Goal: Communication & Community: Answer question/provide support

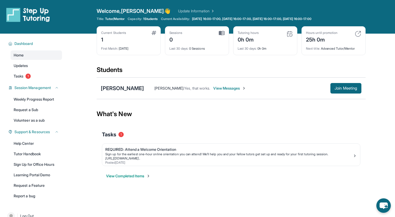
scroll to position [21, 0]
click at [115, 88] on div "[PERSON_NAME]" at bounding box center [122, 88] width 43 height 7
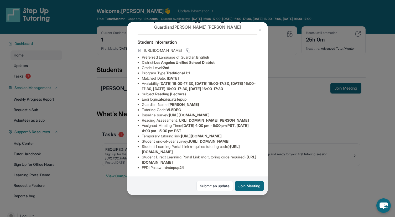
scroll to position [74, 0]
drag, startPoint x: 142, startPoint y: 110, endPoint x: 195, endPoint y: 113, distance: 52.9
click at [195, 134] on li "Temporary tutoring link : [URL][DOMAIN_NAME]" at bounding box center [200, 136] width 116 height 5
copy span "[URL][DOMAIN_NAME]"
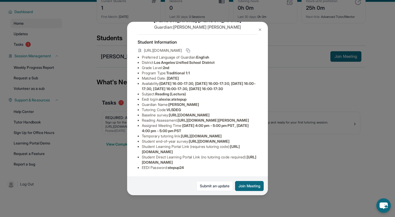
scroll to position [33, 0]
drag, startPoint x: 142, startPoint y: 163, endPoint x: 251, endPoint y: 163, distance: 108.0
click at [251, 163] on li "Student Direct Learning Portal Link (no tutoring code required) : [URL][DOMAIN_…" at bounding box center [200, 160] width 116 height 11
copy span "[URL][DOMAIN_NAME]"
drag, startPoint x: 142, startPoint y: 152, endPoint x: 235, endPoint y: 151, distance: 92.8
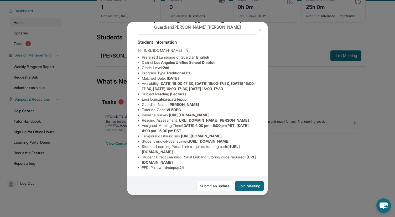
click at [235, 151] on li "Student Learning Portal Link (requires tutoring code) : [URL][DOMAIN_NAME]" at bounding box center [200, 149] width 116 height 11
copy span "[URL][DOMAIN_NAME]"
drag, startPoint x: 169, startPoint y: 57, endPoint x: 188, endPoint y: 56, distance: 18.9
click at [188, 107] on li "Tutoring Code : VL5DEG" at bounding box center [200, 109] width 116 height 5
copy span "VL5DEG"
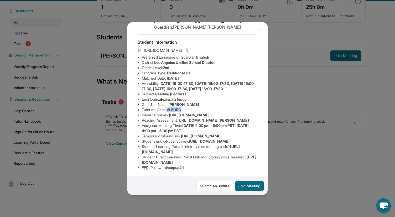
drag, startPoint x: 142, startPoint y: 110, endPoint x: 197, endPoint y: 113, distance: 55.1
click at [197, 134] on li "Temporary tutoring link : [URL][DOMAIN_NAME]" at bounding box center [200, 136] width 116 height 5
copy span "[URL][DOMAIN_NAME]"
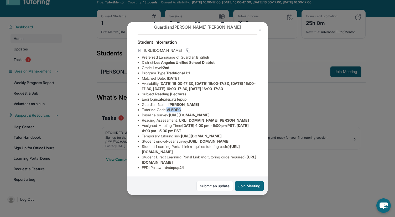
scroll to position [16, 0]
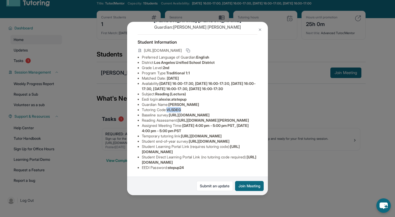
drag, startPoint x: 142, startPoint y: 163, endPoint x: 253, endPoint y: 161, distance: 110.7
click at [253, 161] on li "Student Direct Learning Portal Link (no tutoring code required) : [URL][DOMAIN_…" at bounding box center [200, 160] width 116 height 11
copy span "[URL][DOMAIN_NAME]"
click at [244, 149] on li "Student Learning Portal Link (requires tutoring code) : [URL][DOMAIN_NAME]" at bounding box center [200, 149] width 116 height 11
drag, startPoint x: 142, startPoint y: 152, endPoint x: 238, endPoint y: 152, distance: 96.2
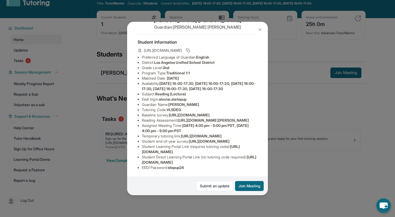
click at [238, 152] on li "Student Learning Portal Link (requires tutoring code) : [URL][DOMAIN_NAME]" at bounding box center [200, 149] width 116 height 11
copy span "[URL][DOMAIN_NAME]"
drag, startPoint x: 170, startPoint y: 57, endPoint x: 188, endPoint y: 57, distance: 18.7
click at [188, 107] on li "Tutoring Code : VL5DEG" at bounding box center [200, 109] width 116 height 5
copy span "VL5DEG"
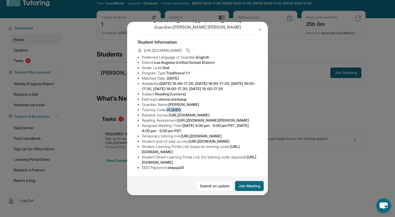
scroll to position [34, 0]
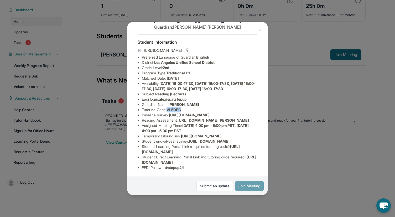
click at [254, 184] on button "Join Meeting" at bounding box center [249, 186] width 29 height 10
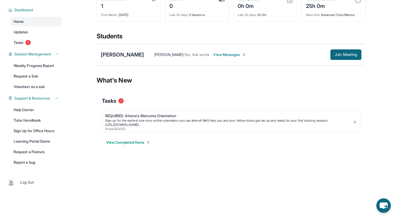
scroll to position [0, 0]
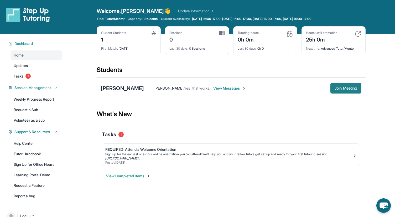
click at [353, 90] on span "Join Meeting" at bounding box center [346, 88] width 23 height 3
click at [122, 89] on div "[PERSON_NAME]" at bounding box center [122, 88] width 43 height 7
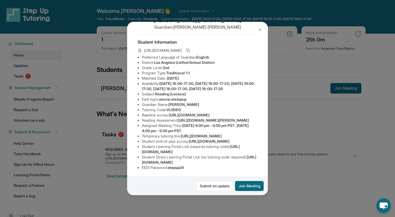
scroll to position [74, 0]
drag, startPoint x: 142, startPoint y: 152, endPoint x: 235, endPoint y: 150, distance: 93.1
click at [235, 150] on li "Student Learning Portal Link (requires tutoring code) : [URL][DOMAIN_NAME]" at bounding box center [200, 149] width 116 height 11
copy span "[URL][DOMAIN_NAME]"
drag, startPoint x: 169, startPoint y: 58, endPoint x: 197, endPoint y: 57, distance: 28.4
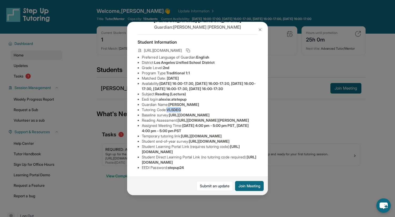
click at [197, 107] on li "Tutoring Code : VL5DEG" at bounding box center [200, 109] width 116 height 5
copy span "VL5DEG"
click at [243, 185] on button "Join Meeting" at bounding box center [249, 186] width 29 height 10
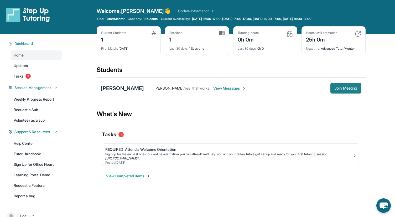
click at [341, 89] on span "Join Meeting" at bounding box center [346, 88] width 23 height 3
click at [192, 39] on div "Sessions 1" at bounding box center [197, 37] width 55 height 13
click at [222, 33] on img at bounding box center [222, 33] width 6 height 5
click at [128, 40] on div "Current Students 1" at bounding box center [128, 37] width 55 height 13
